Goal: Task Accomplishment & Management: Use online tool/utility

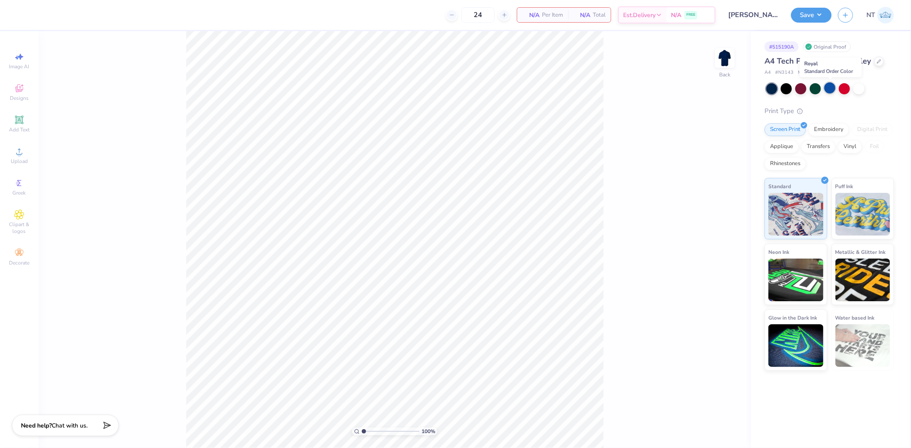
click at [831, 88] on div at bounding box center [829, 87] width 11 height 11
click at [617, 177] on div "100 % Back" at bounding box center [394, 239] width 712 height 417
click at [860, 90] on div at bounding box center [858, 87] width 11 height 11
click at [842, 90] on div at bounding box center [843, 87] width 11 height 11
click at [18, 155] on icon at bounding box center [19, 152] width 6 height 6
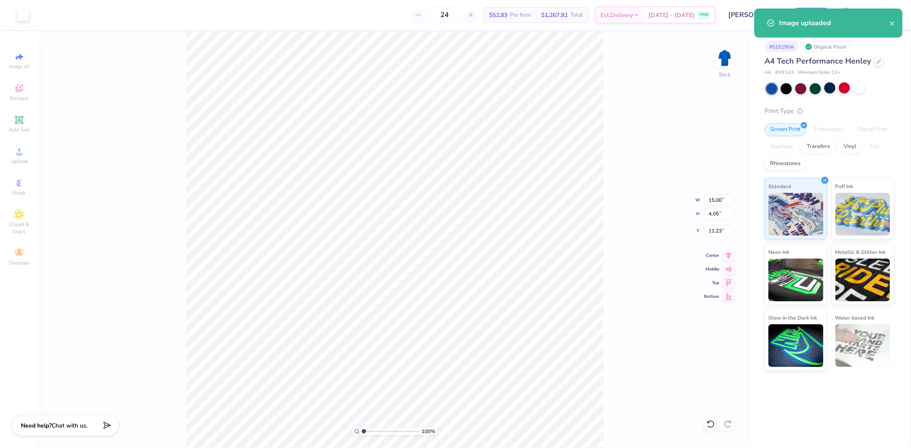
click at [715, 190] on div "100 % Back W 15.00 15.00 " H 4.05 4.05 " Y 11.23 11.23 " Center Middle Top Bott…" at bounding box center [394, 239] width 712 height 417
click at [715, 190] on div "100 % Back W 15.00 H 4.05 Y 11.23 Center Middle Top Bottom" at bounding box center [394, 239] width 712 height 417
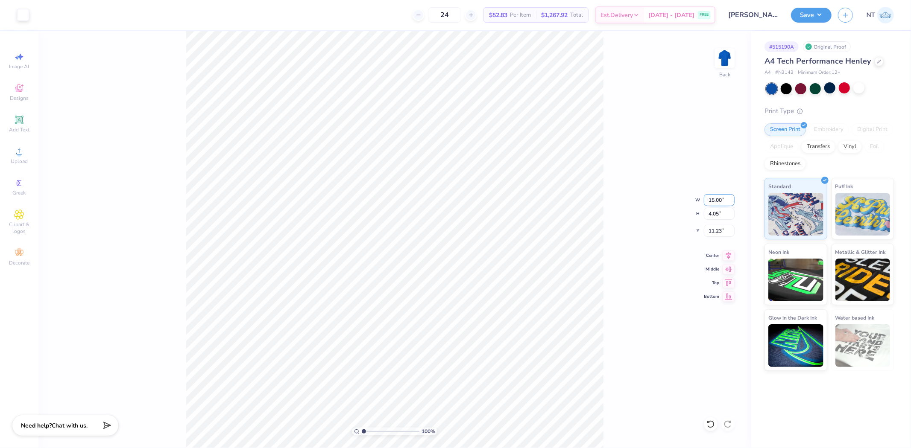
click at [716, 196] on input "15.00" at bounding box center [718, 200] width 31 height 12
type input "3.50"
type input "0.94"
type input "12.78"
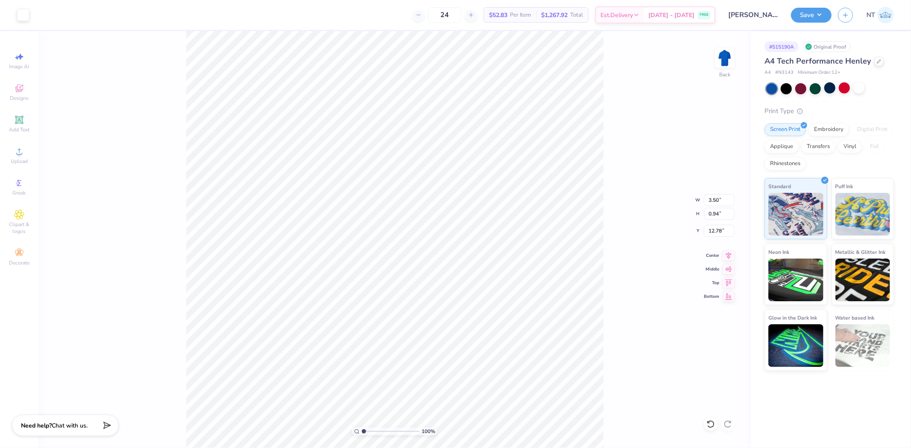
type input "2.34"
type input "3.03942088499281"
type input "3.00"
click at [16, 154] on icon at bounding box center [19, 151] width 10 height 10
click at [22, 123] on icon at bounding box center [19, 120] width 8 height 8
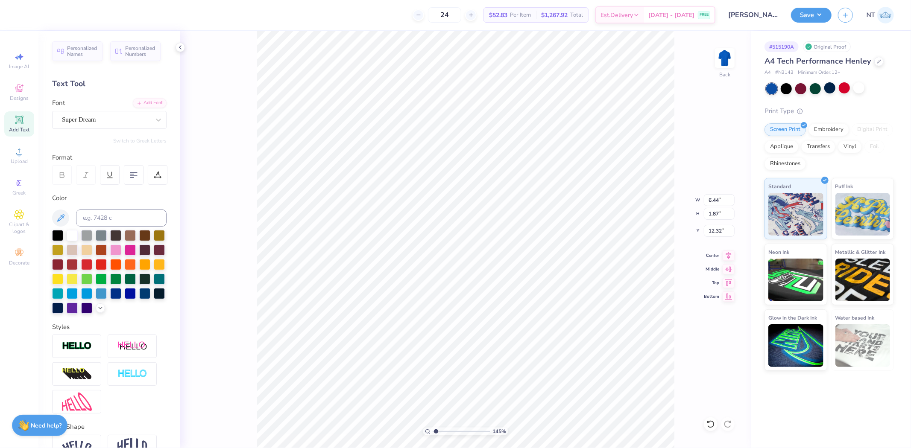
type input "1"
type input "9.85"
click at [131, 114] on div at bounding box center [106, 120] width 88 height 12
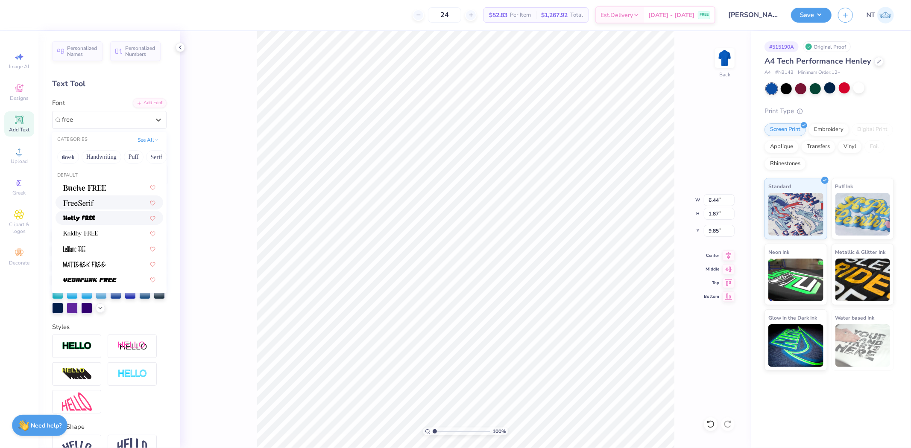
click at [67, 206] on img at bounding box center [78, 203] width 31 height 6
type input "free"
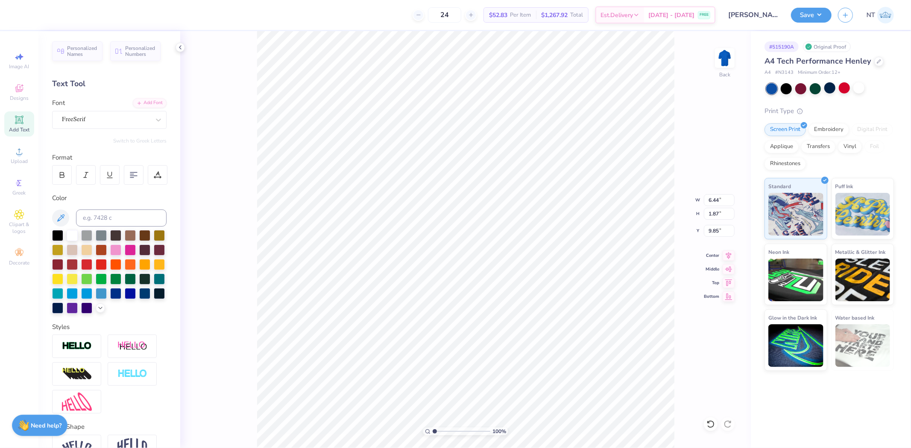
type input "6.58"
type input "1.76"
type input "9.90"
type textarea "CHI OMEGA"
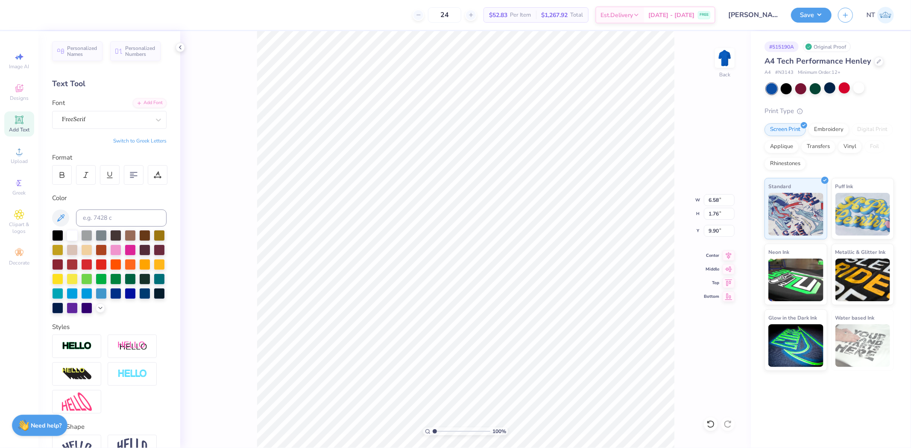
scroll to position [7, 2]
type input "14.55"
type input "1.84"
type input "9.86"
type input "10.42"
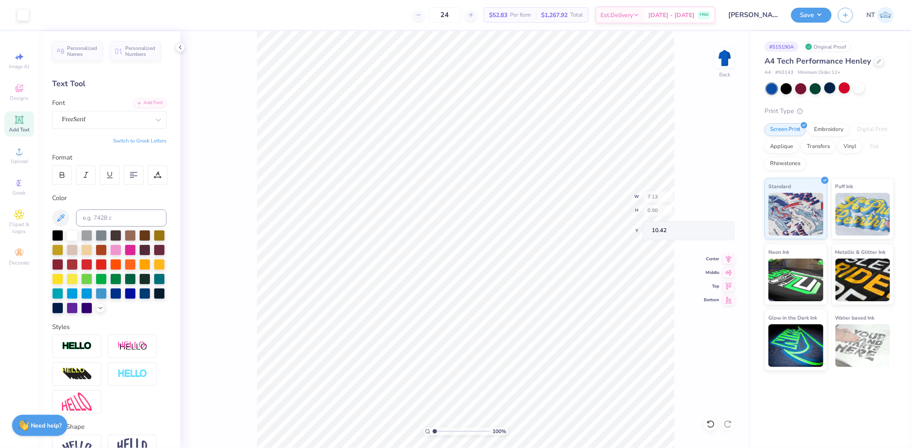
type input "7.13"
type input "0.90"
type input "11.36"
type input "4.30"
type input "2.52537398785411"
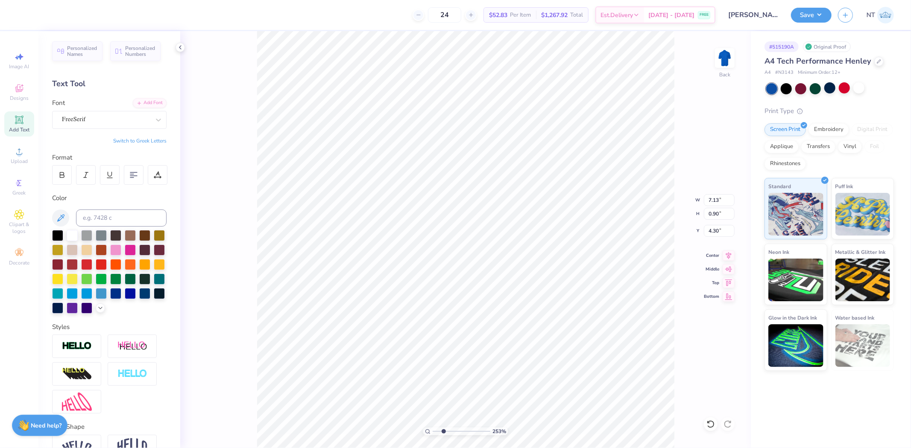
type input "3.34"
type input "0.42"
type input "4.78"
type input "3.6581034573736"
type input "4.05"
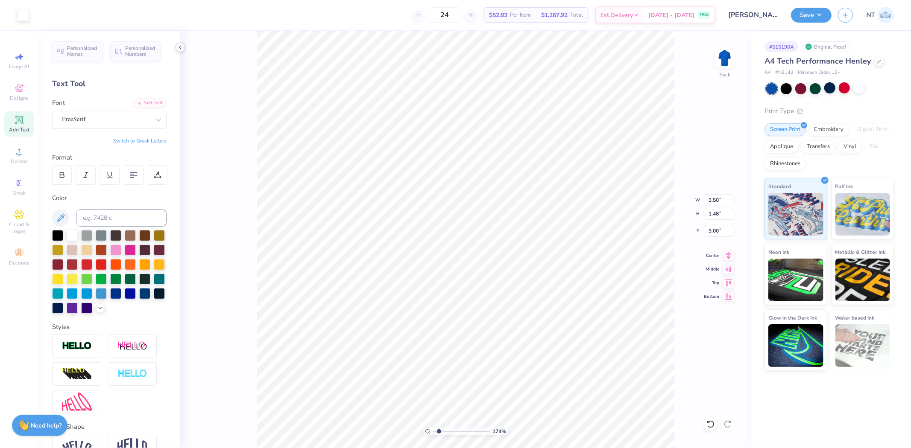
click at [181, 49] on icon at bounding box center [180, 47] width 7 height 7
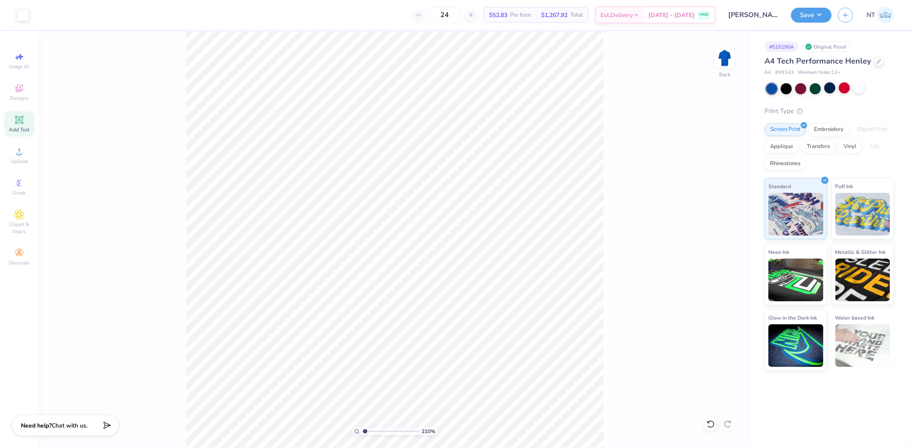
type input "1"
click at [646, 233] on div "100 % Back" at bounding box center [394, 239] width 712 height 417
click at [820, 19] on button "Save" at bounding box center [811, 13] width 41 height 15
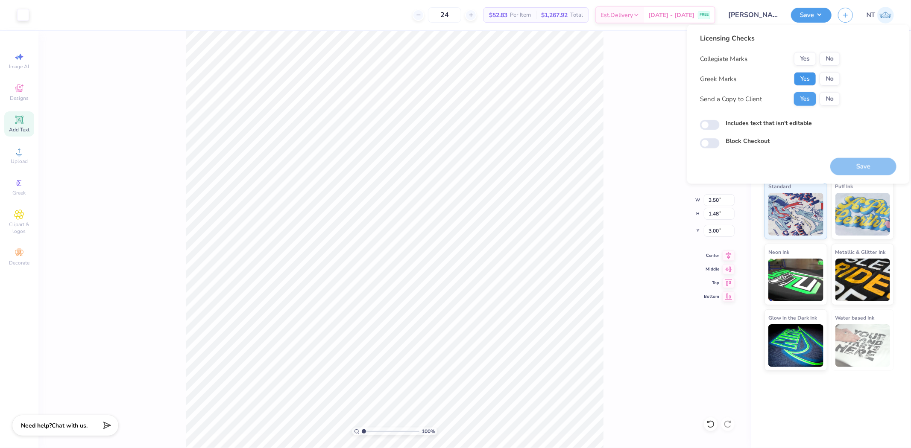
click at [807, 82] on button "Yes" at bounding box center [805, 79] width 22 height 14
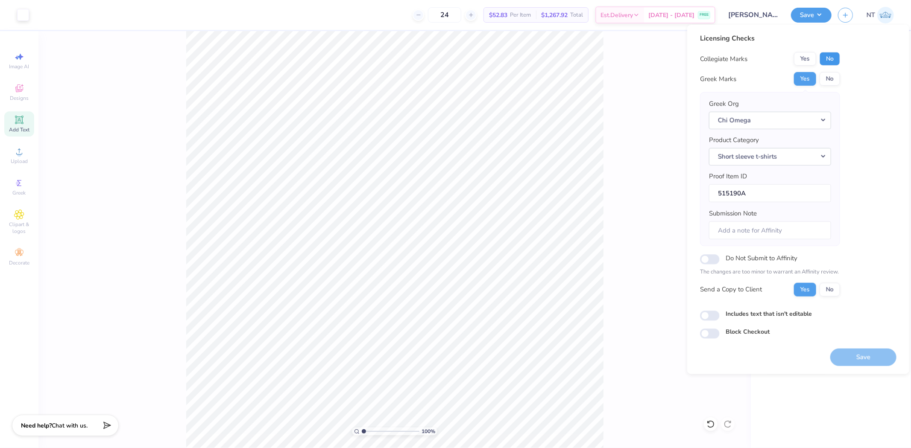
click at [830, 55] on button "No" at bounding box center [829, 59] width 20 height 14
click at [738, 310] on label "Includes text that isn't editable" at bounding box center [768, 313] width 86 height 9
click at [719, 311] on input "Includes text that isn't editable" at bounding box center [710, 316] width 20 height 10
checkbox input "true"
click at [878, 353] on button "Save" at bounding box center [863, 357] width 66 height 18
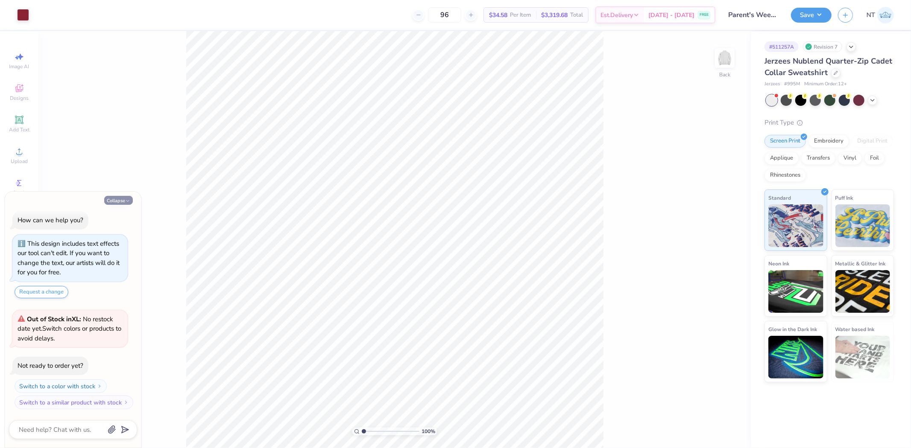
click at [124, 198] on button "Collapse" at bounding box center [118, 200] width 29 height 9
type textarea "x"
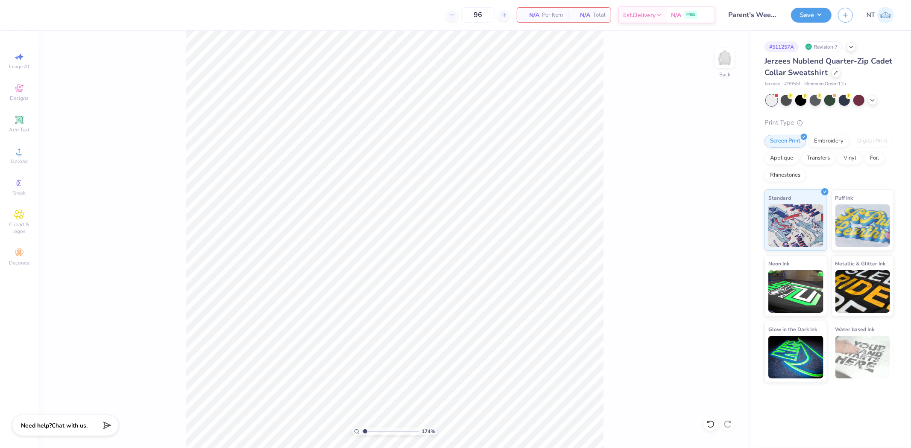
type input "1"
